Goal: Transaction & Acquisition: Subscribe to service/newsletter

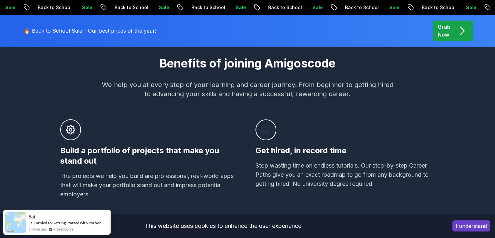
scroll to position [358, 0]
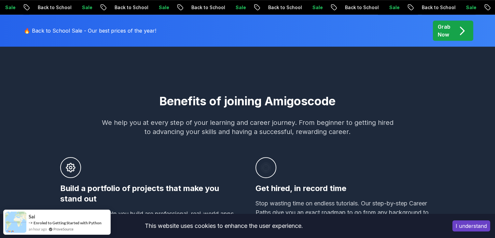
click at [266, 99] on icon at bounding box center [266, 167] width 10 height 156
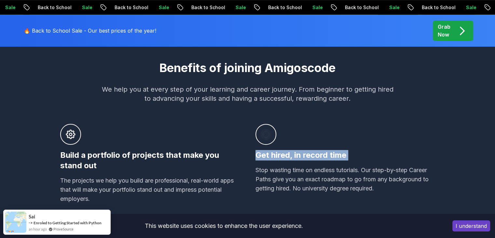
scroll to position [423, 0]
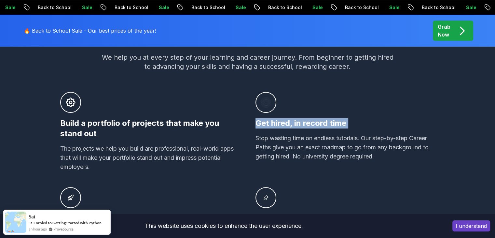
click at [313, 121] on h3 "Get hired, in record time" at bounding box center [346, 123] width 180 height 10
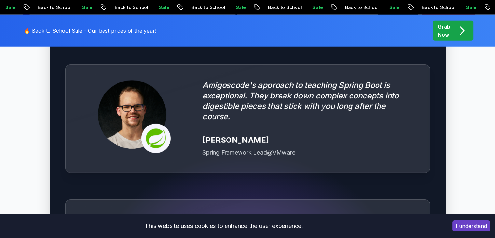
scroll to position [1791, 0]
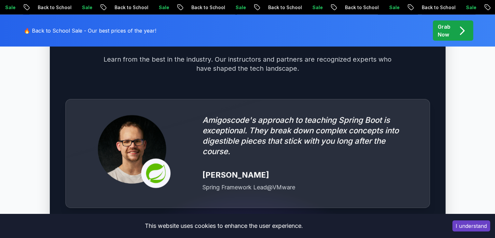
click at [446, 26] on p "Grab Now" at bounding box center [444, 31] width 13 height 16
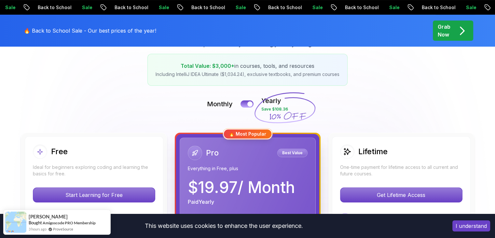
scroll to position [130, 0]
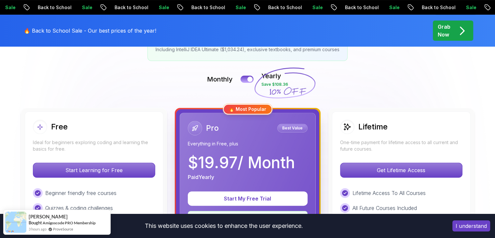
click at [232, 81] on p "Monthly" at bounding box center [220, 79] width 26 height 9
click at [239, 81] on div "Monthly Yearly Save $108.36" at bounding box center [248, 79] width 456 height 16
click at [243, 83] on div "Monthly Yearly Save $108.36" at bounding box center [248, 79] width 456 height 16
click at [246, 81] on button at bounding box center [247, 78] width 14 height 7
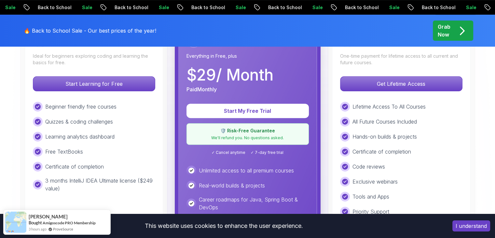
scroll to position [228, 0]
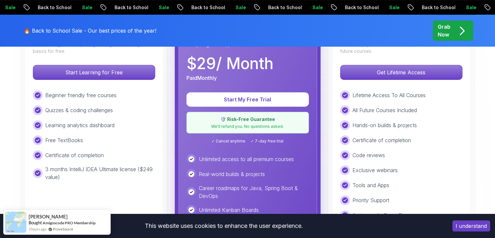
click at [248, 117] on p "🛡️ Risk-Free Guarantee" at bounding box center [248, 119] width 114 height 7
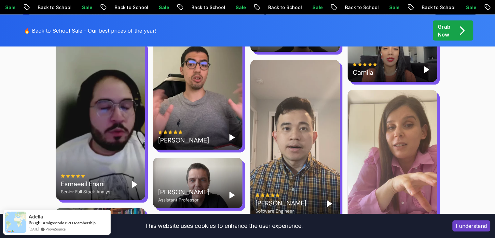
scroll to position [1368, 0]
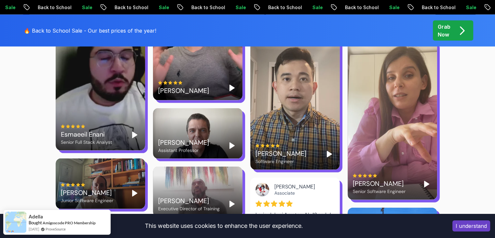
click at [414, 174] on div "[PERSON_NAME] Senior Software Engineer" at bounding box center [392, 184] width 79 height 21
click at [422, 179] on button "Pause" at bounding box center [427, 184] width 10 height 10
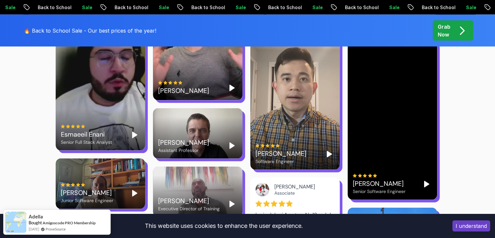
click at [425, 181] on polygon "Play" at bounding box center [427, 184] width 5 height 6
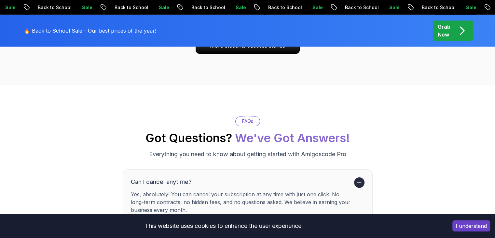
scroll to position [2313, 0]
